Goal: Task Accomplishment & Management: Use online tool/utility

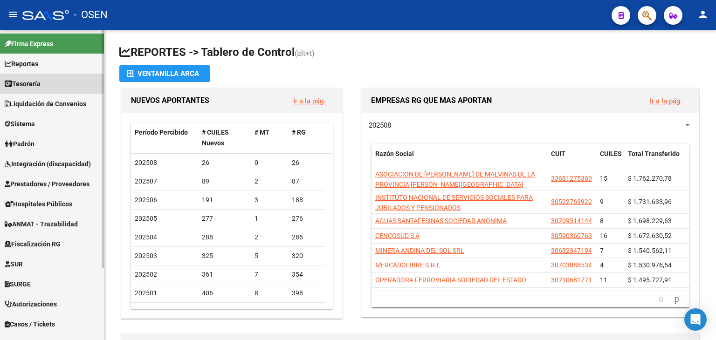
click at [38, 86] on span "Tesorería" at bounding box center [23, 84] width 36 height 10
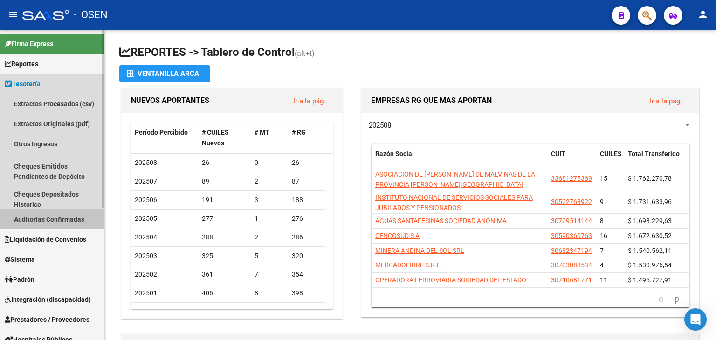
click at [68, 224] on link "Auditorías Confirmadas" at bounding box center [52, 219] width 104 height 20
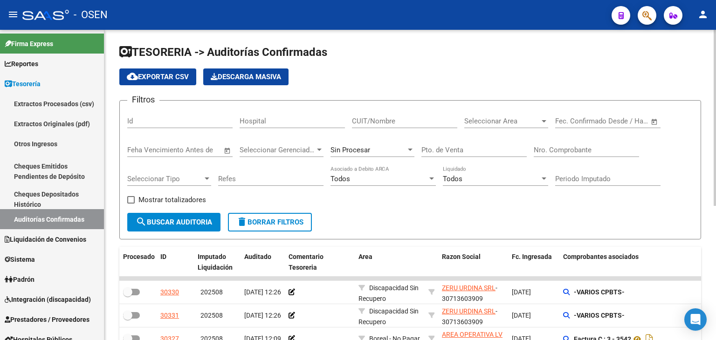
click at [592, 153] on input "Nro. Comprobante" at bounding box center [586, 150] width 105 height 8
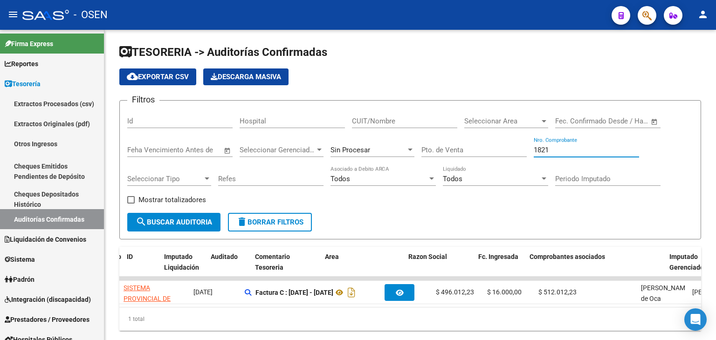
scroll to position [0, 34]
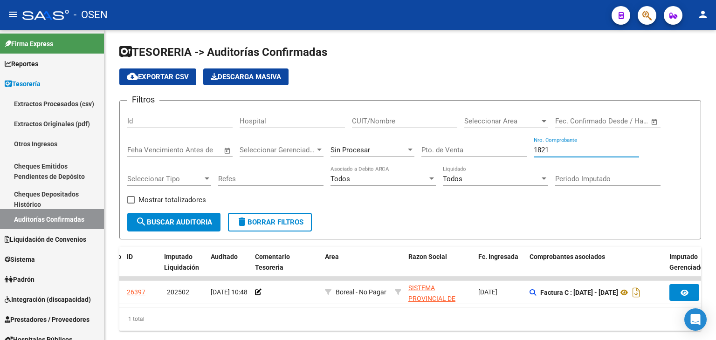
type input "1821"
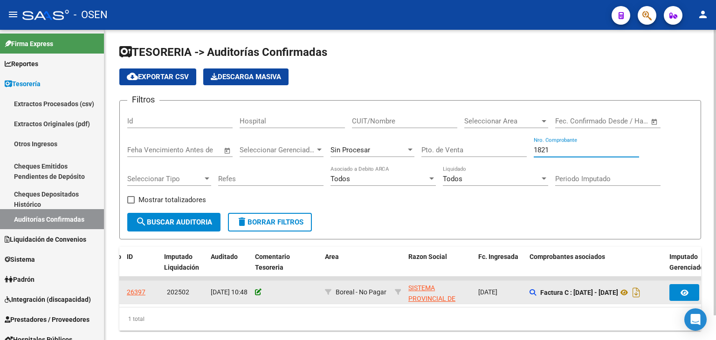
click at [259, 291] on icon at bounding box center [258, 292] width 7 height 7
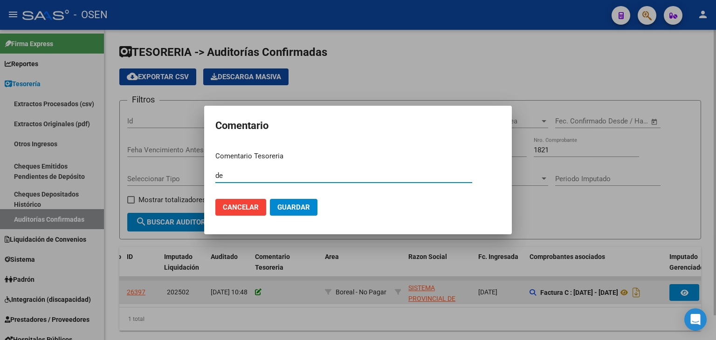
type input "d"
type input "DEBITO ACEPTADO $ 16.000"
click at [270, 199] on button "Guardar" at bounding box center [294, 207] width 48 height 17
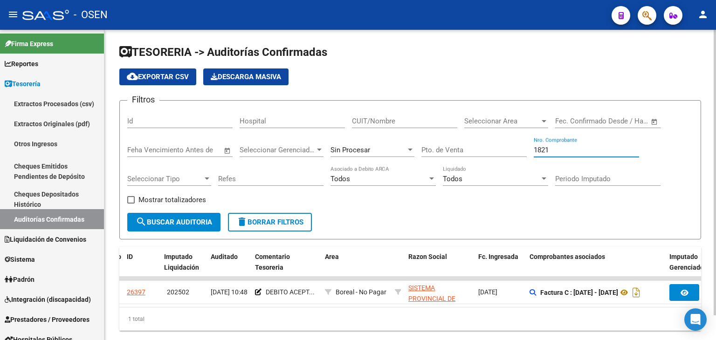
drag, startPoint x: 559, startPoint y: 146, endPoint x: 518, endPoint y: 137, distance: 42.1
click at [519, 137] on div "Filtros Id Hospital CUIT/Nombre Seleccionar Area Seleccionar Area Start date – …" at bounding box center [410, 160] width 566 height 105
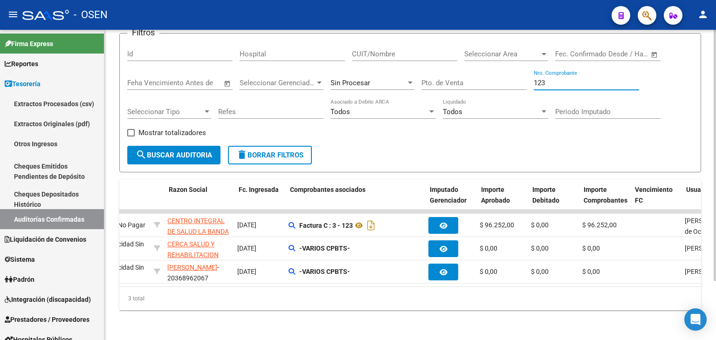
scroll to position [0, 0]
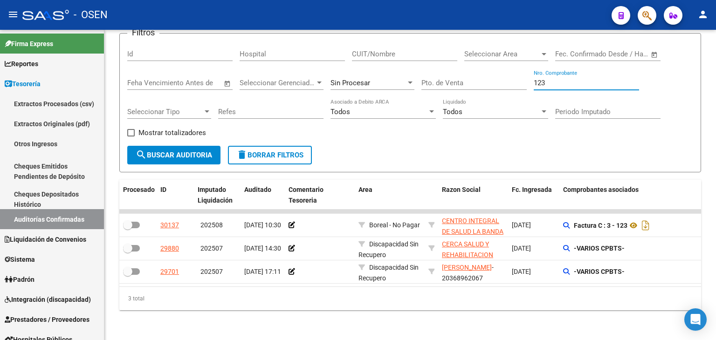
type input "123"
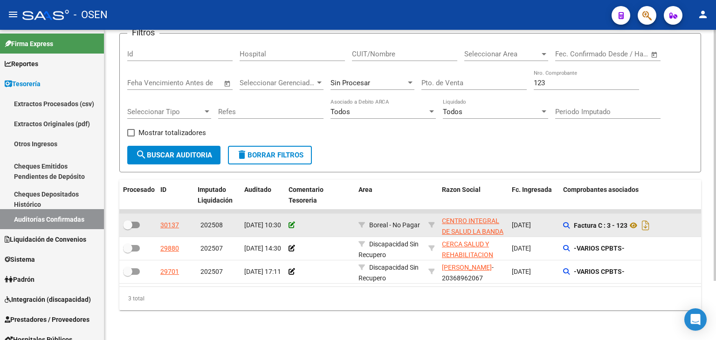
click at [289, 222] on icon at bounding box center [292, 225] width 7 height 7
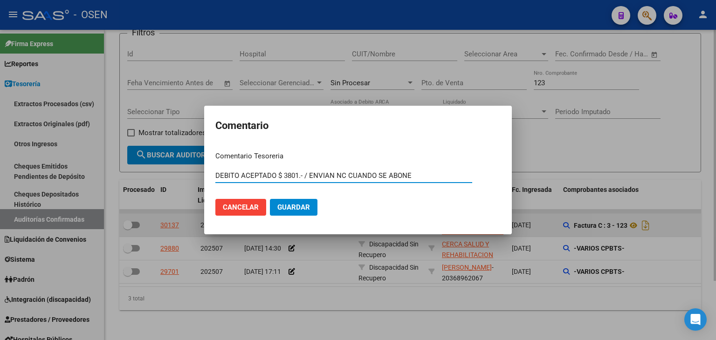
type input "DEBITO ACEPTADO $ 3801.- / ENVIAN NC CUANDO SE ABONE"
click at [270, 199] on button "Guardar" at bounding box center [294, 207] width 48 height 17
